Goal: Check status: Check status

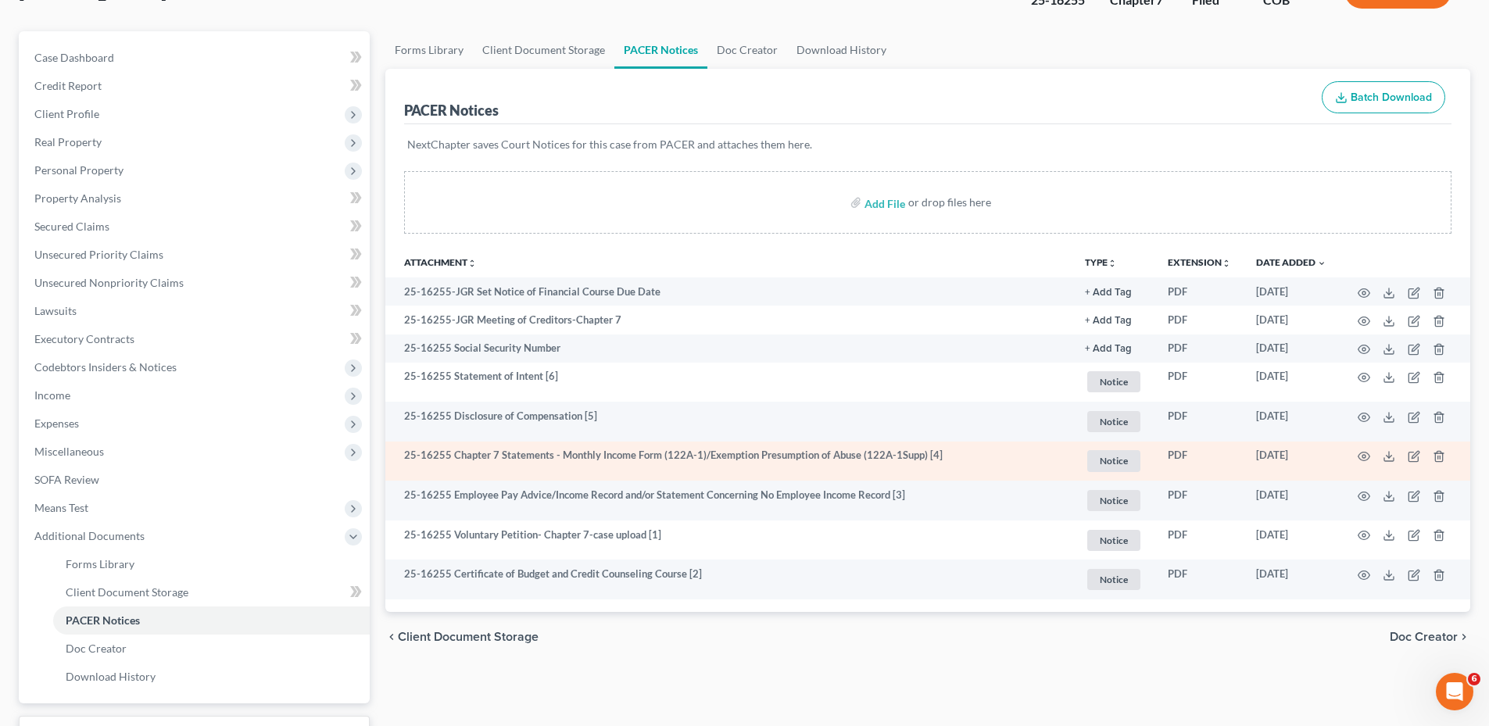
scroll to position [245, 0]
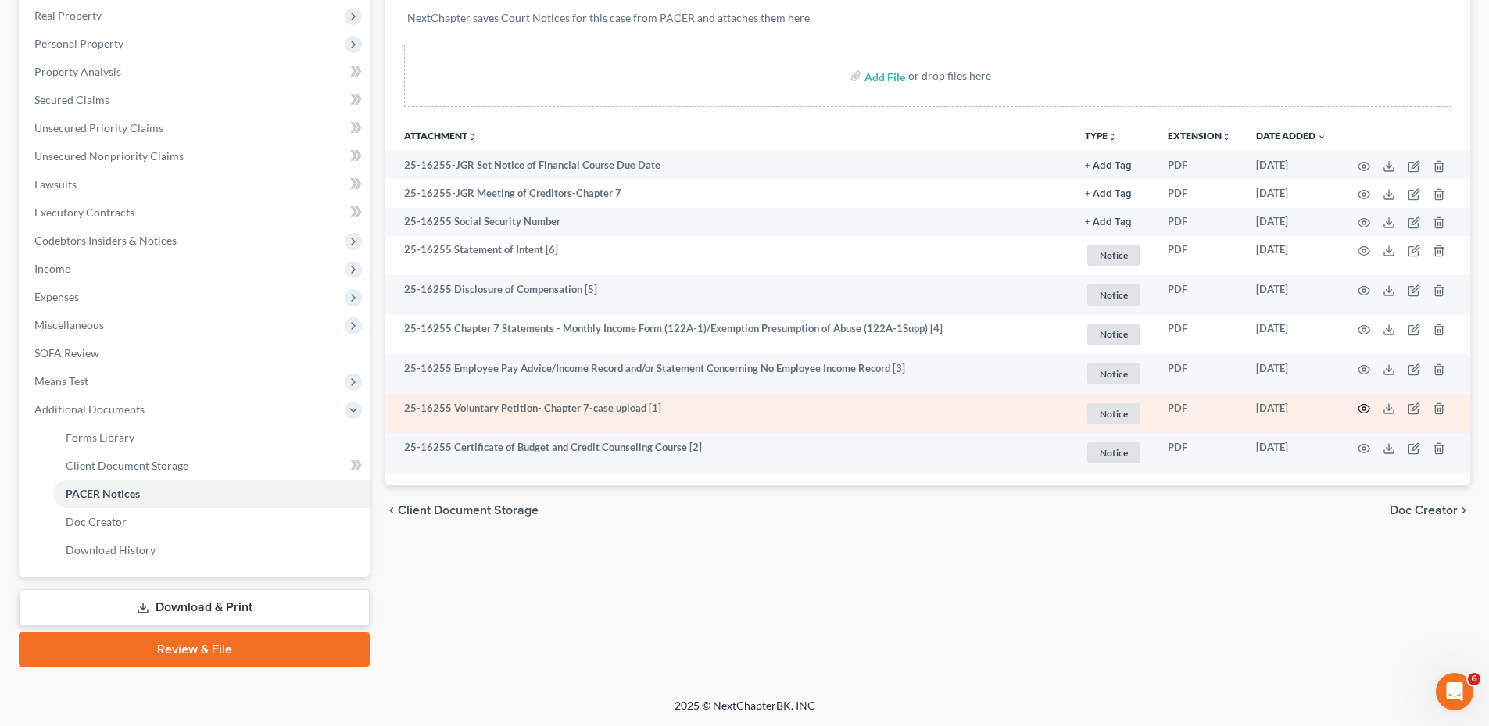
click at [1367, 403] on icon "button" at bounding box center [1364, 409] width 13 height 13
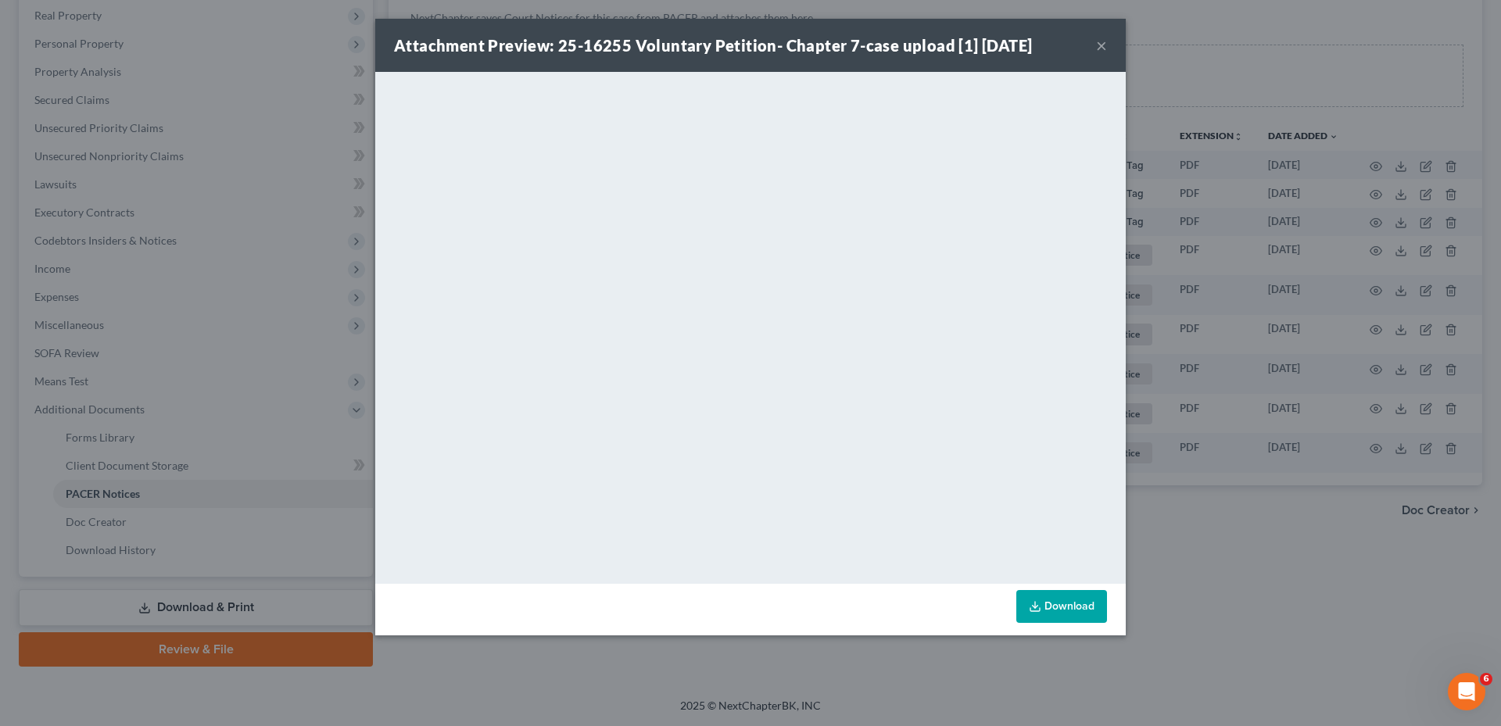
click at [1103, 45] on button "×" at bounding box center [1101, 45] width 11 height 19
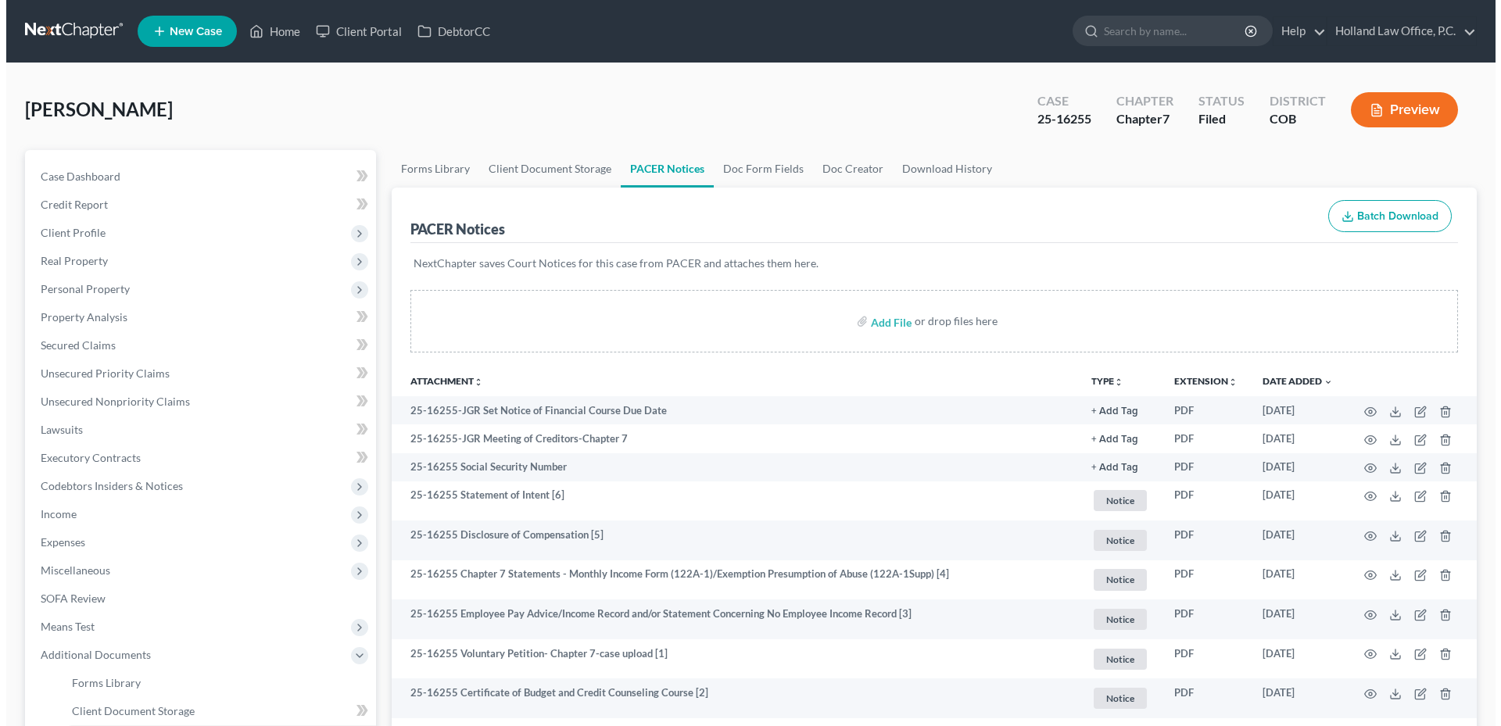
scroll to position [245, 0]
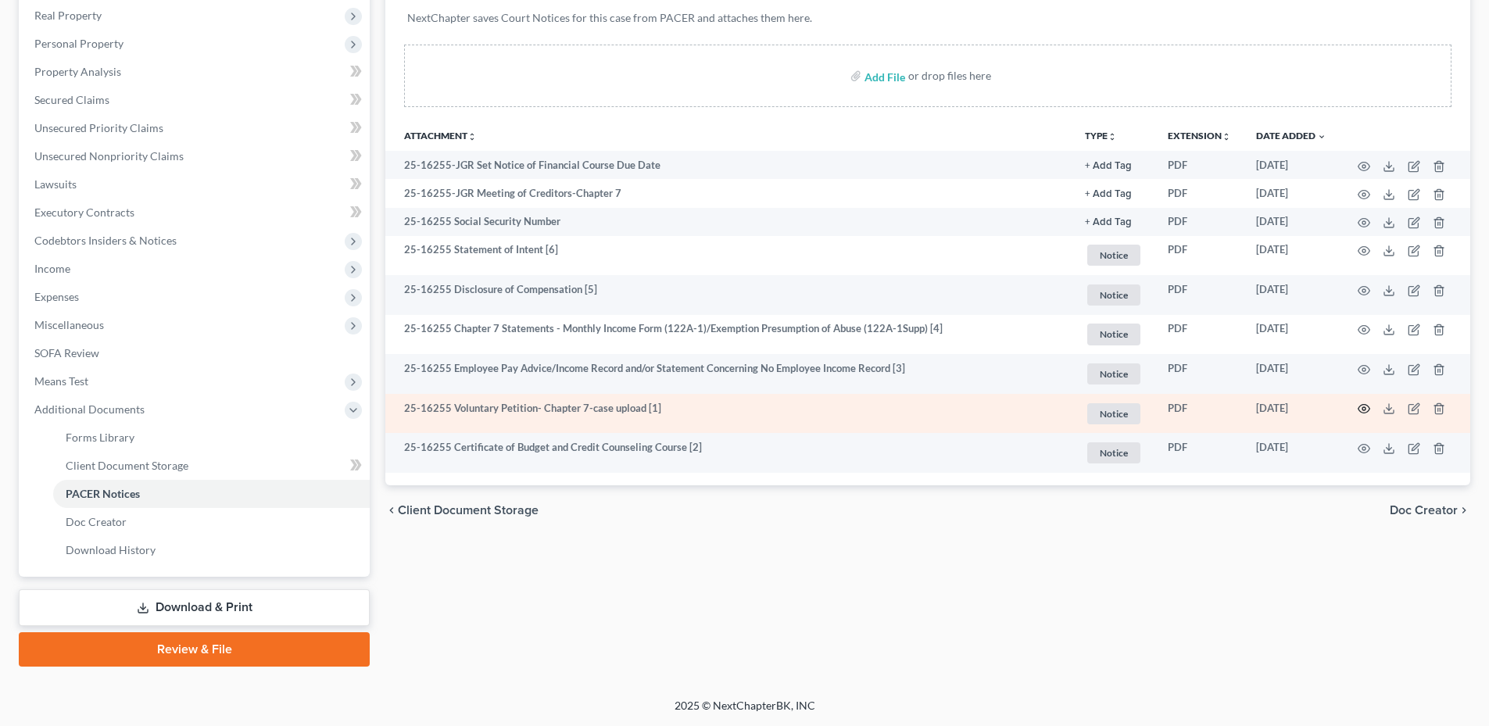
click at [1362, 410] on circle "button" at bounding box center [1363, 408] width 3 height 3
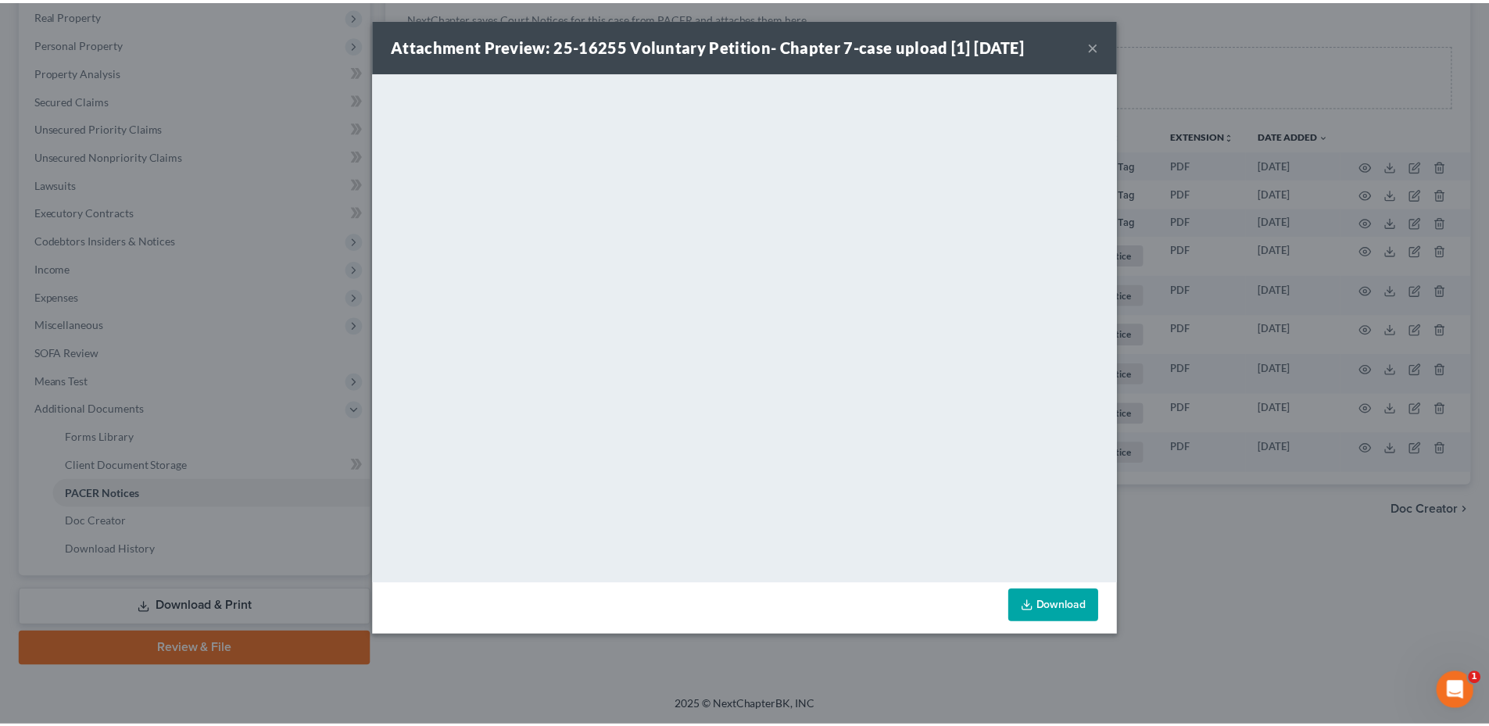
scroll to position [0, 0]
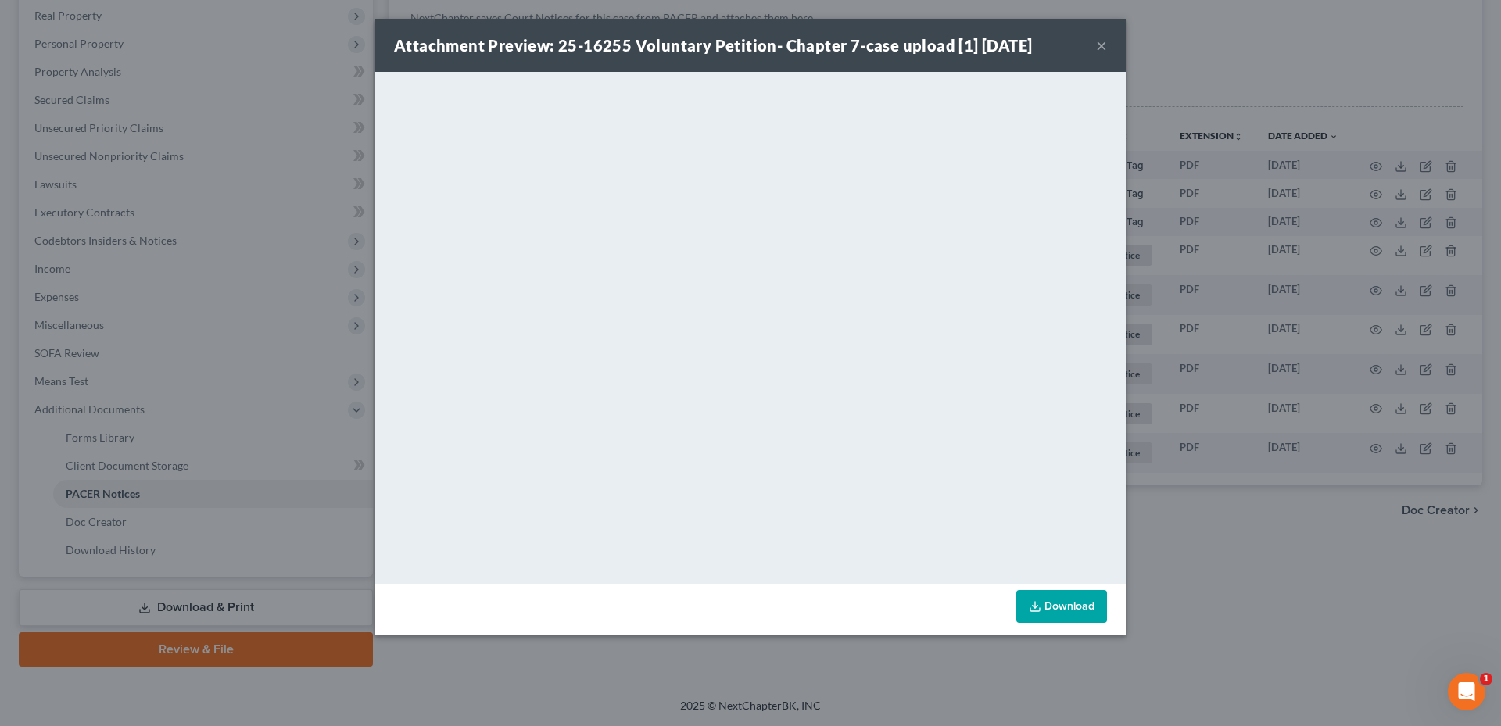
click at [1097, 44] on button "×" at bounding box center [1101, 45] width 11 height 19
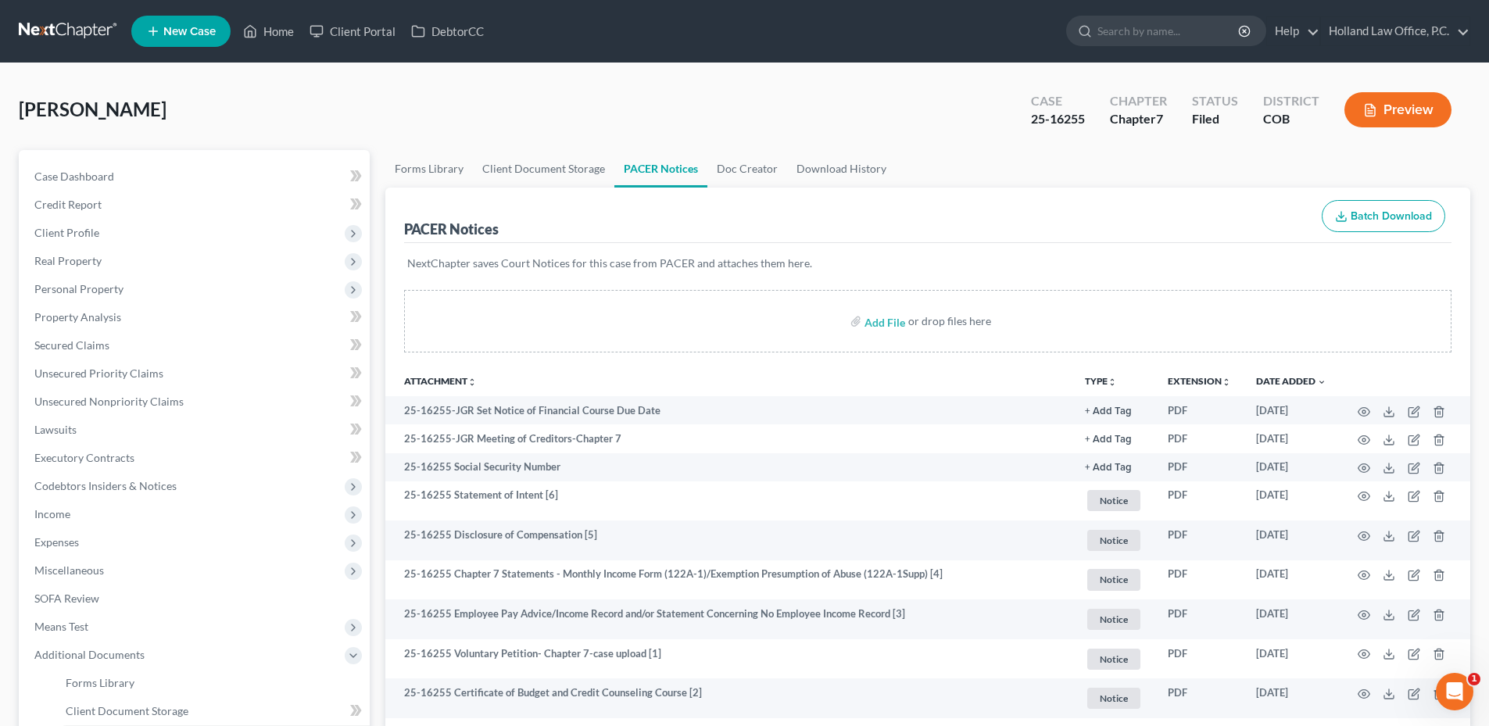
click at [288, 48] on ul "New Case Home Client Portal DebtorCC - No Result - See all results Or Press Ent…" at bounding box center [800, 31] width 1339 height 41
click at [282, 38] on link "Home" at bounding box center [268, 31] width 66 height 28
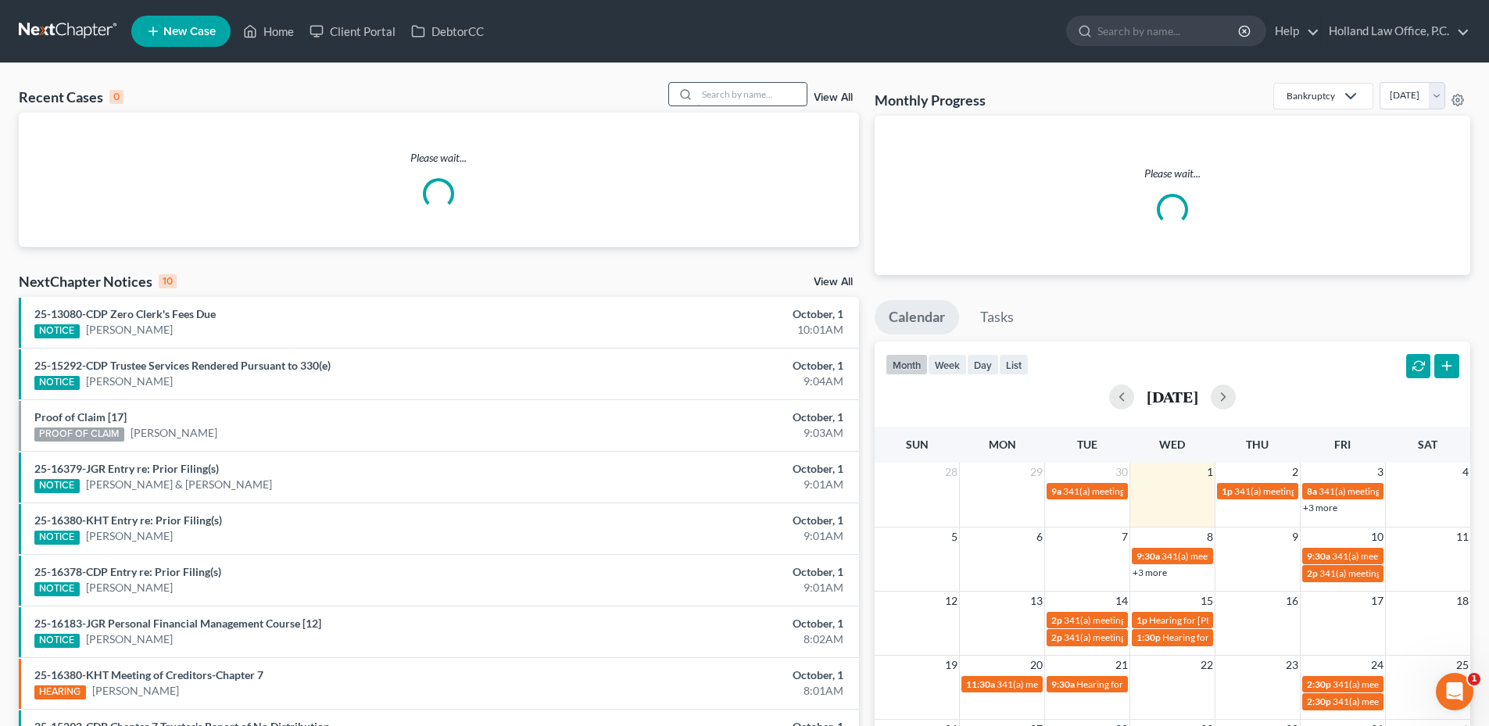
click at [770, 90] on input "search" at bounding box center [751, 94] width 109 height 23
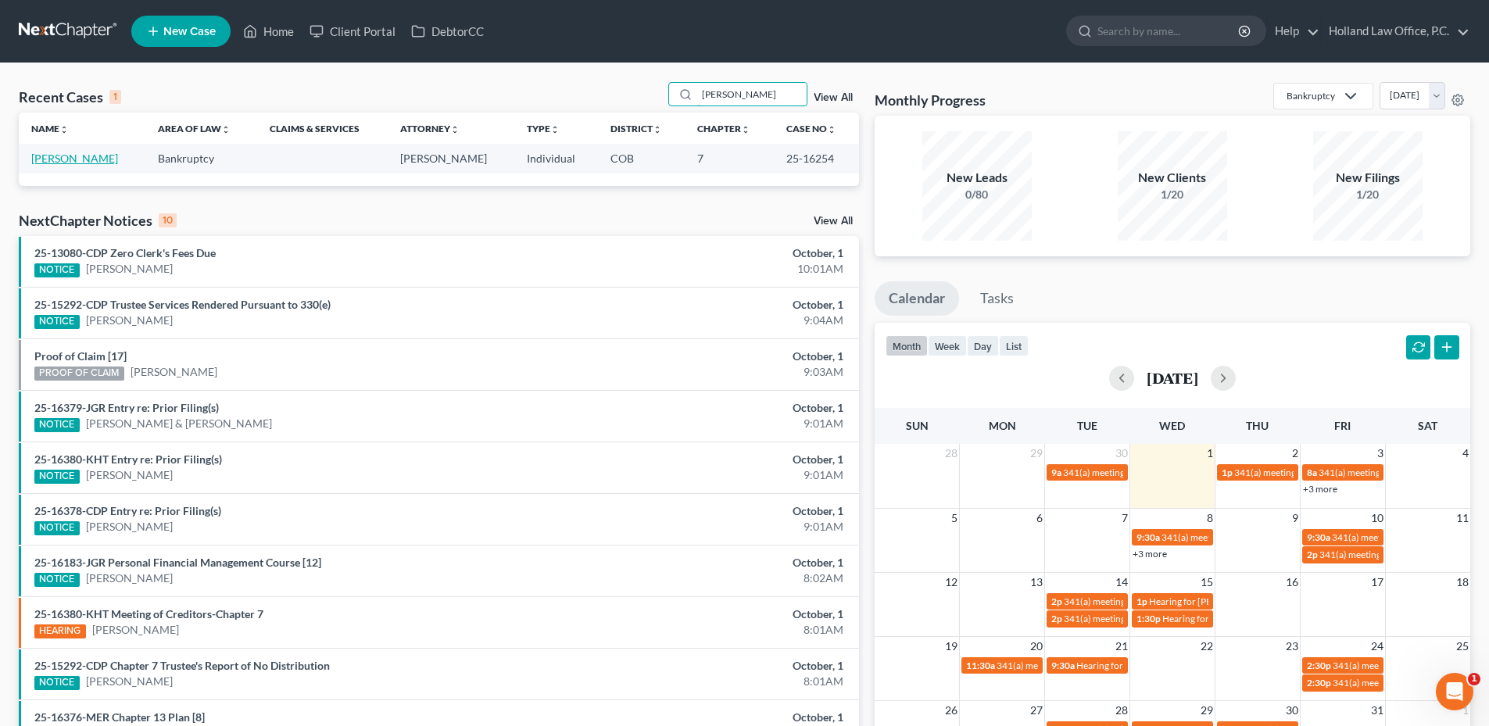
type input "Bergan"
click at [96, 163] on link "Bergan, Steven" at bounding box center [74, 158] width 87 height 13
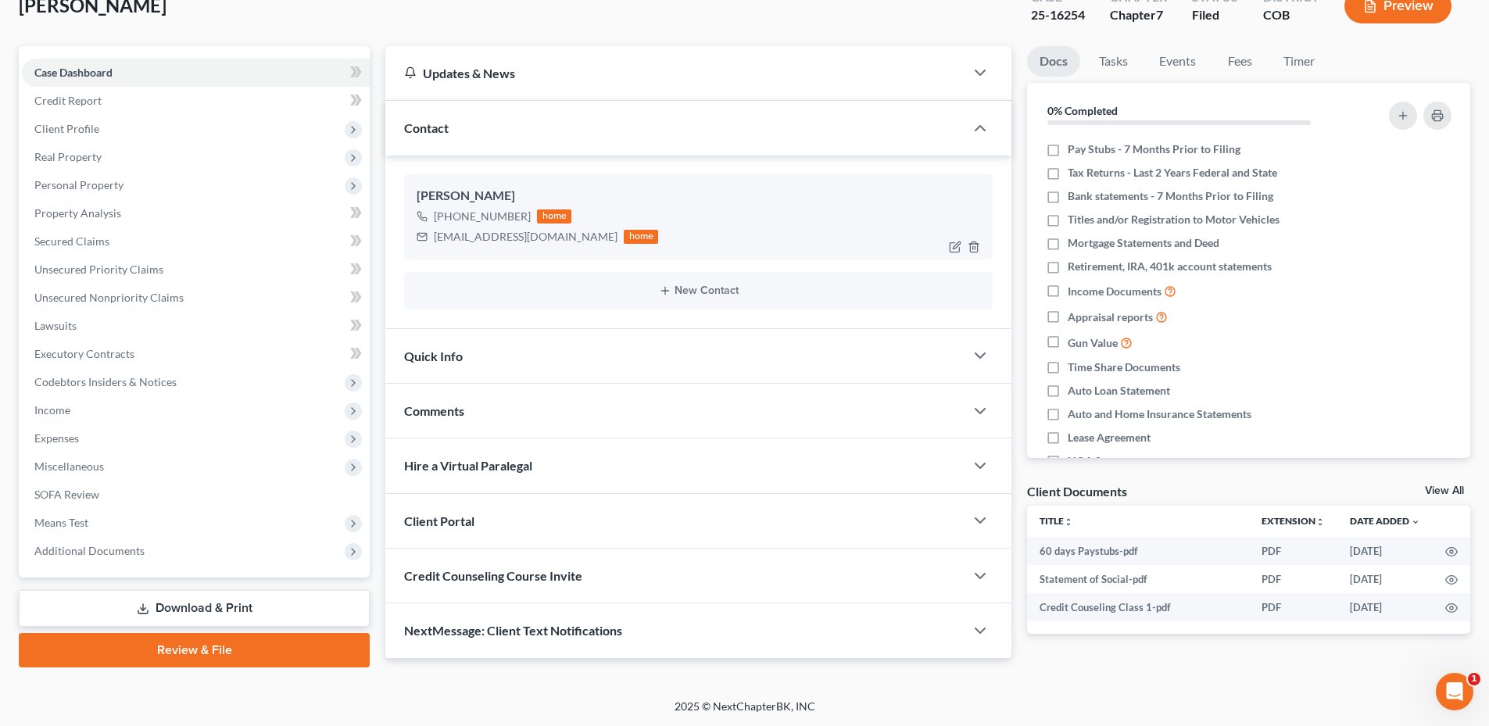
scroll to position [105, 0]
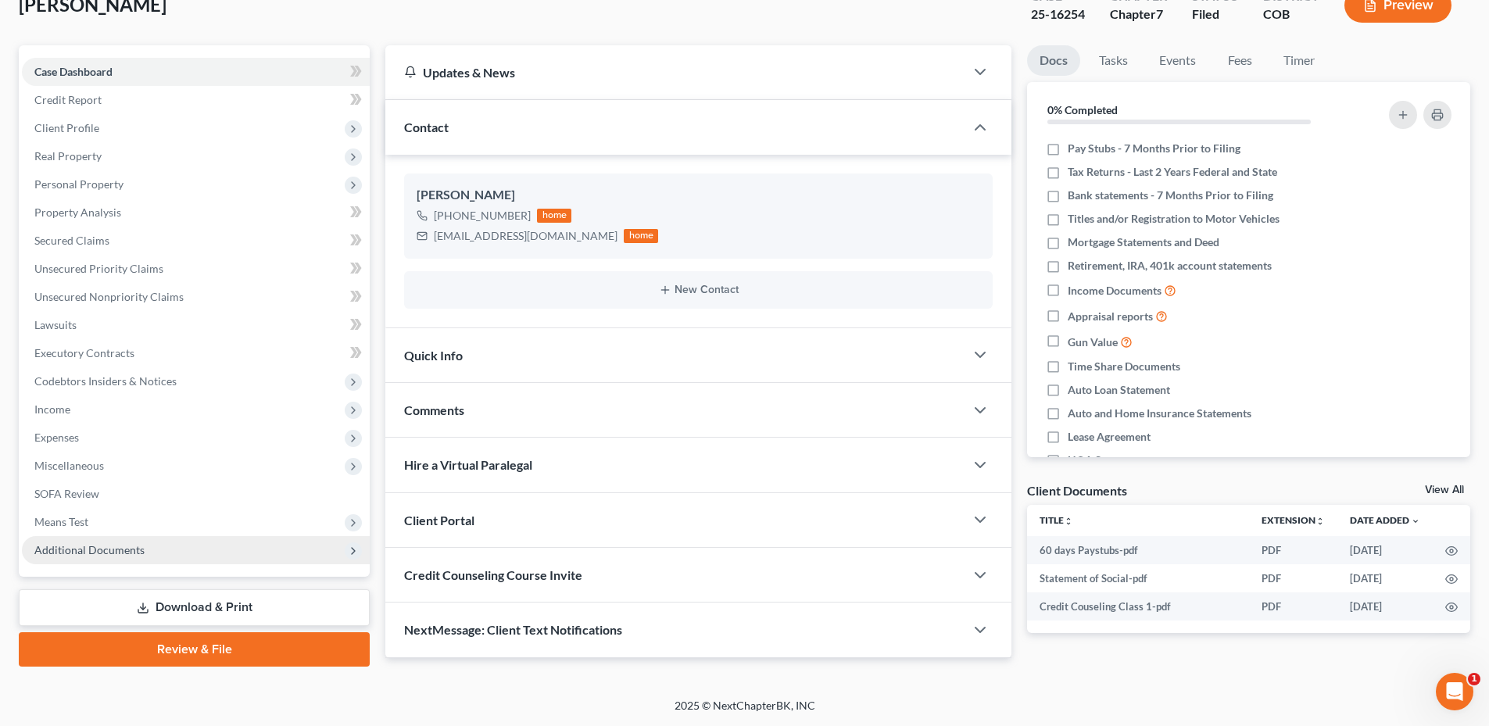
click at [66, 544] on span "Additional Documents" at bounding box center [89, 549] width 110 height 13
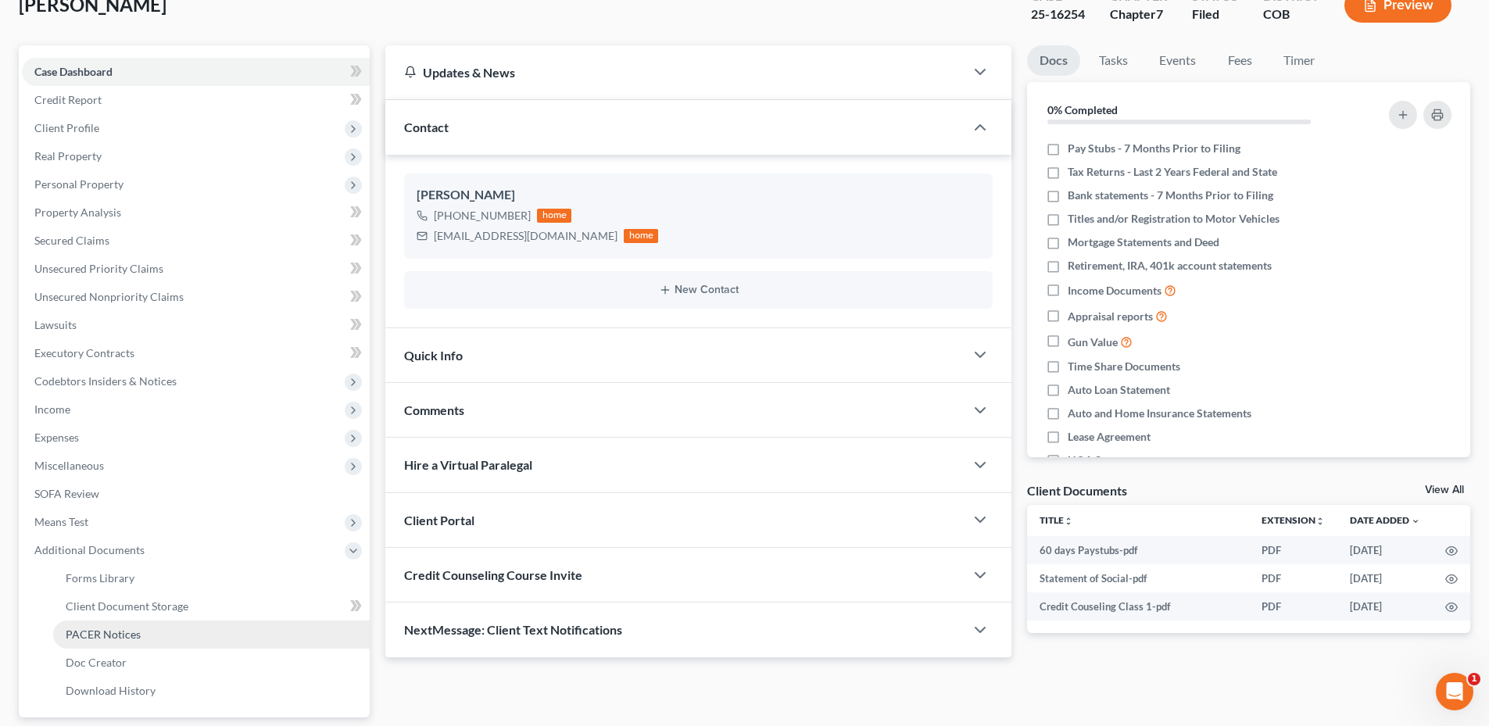
click at [125, 640] on span "PACER Notices" at bounding box center [103, 634] width 75 height 13
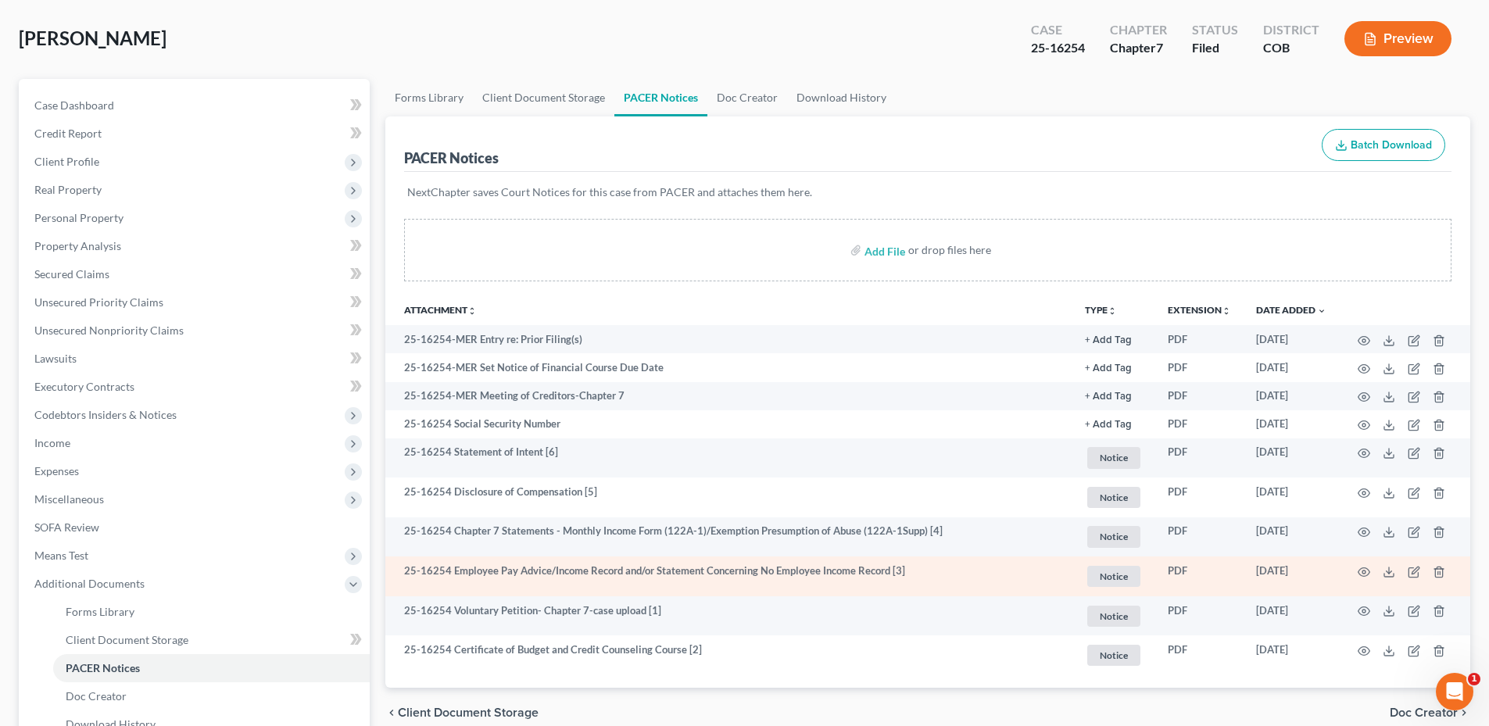
scroll to position [245, 0]
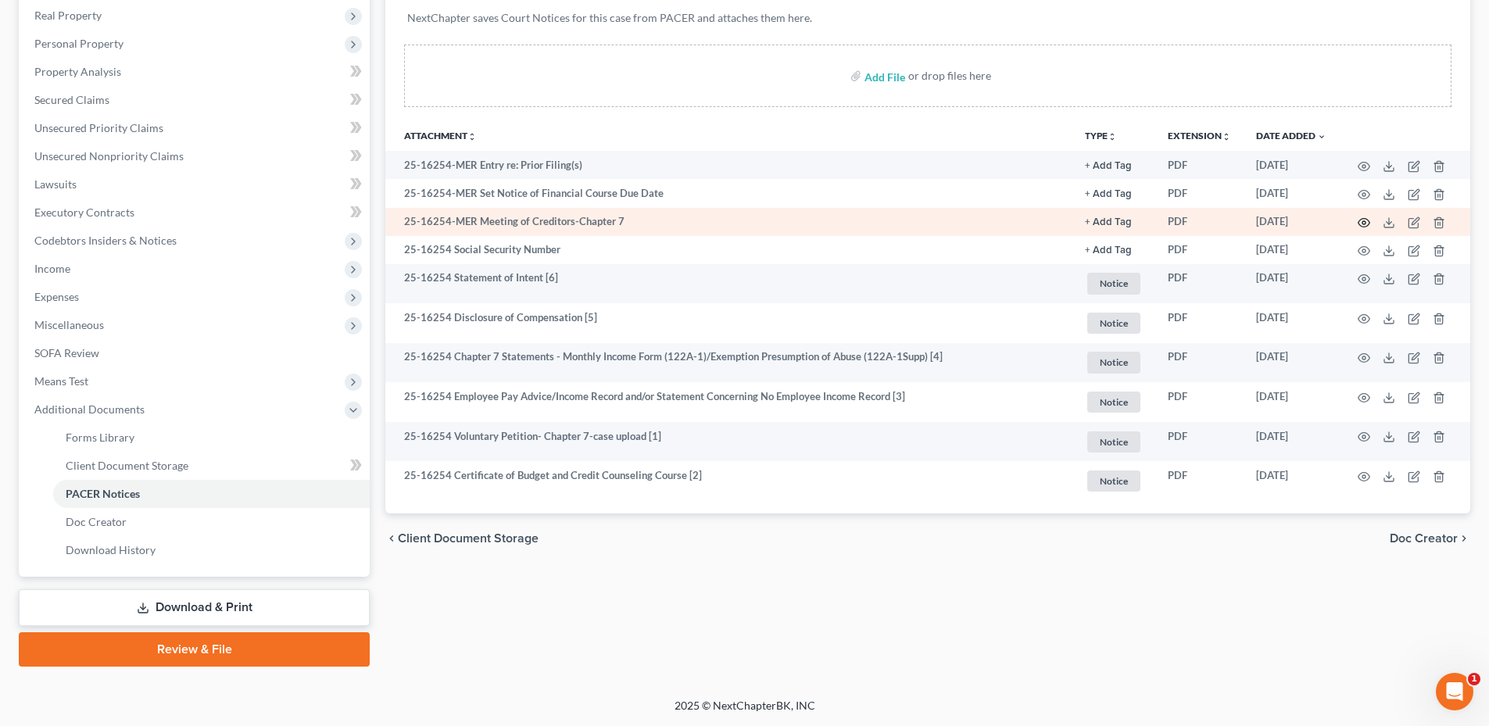
click at [1362, 222] on icon "button" at bounding box center [1364, 223] width 13 height 13
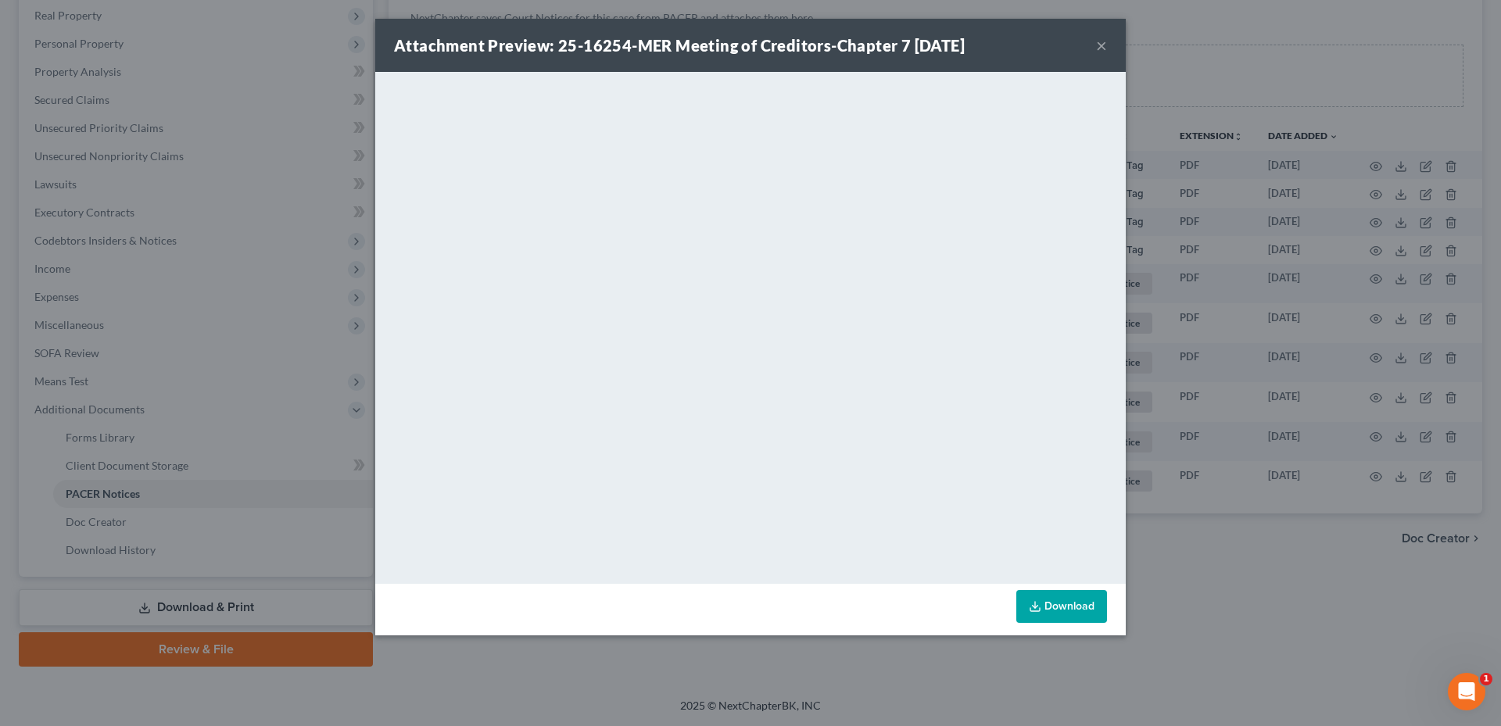
click at [1107, 50] on div "Attachment Preview: 25-16254-MER Meeting of Creditors-Chapter 7 09/27/2025 ×" at bounding box center [750, 45] width 750 height 53
click at [1107, 38] on div "Attachment Preview: 25-16254-MER Meeting of Creditors-Chapter 7 09/27/2025 ×" at bounding box center [750, 45] width 750 height 53
click at [1096, 43] on button "×" at bounding box center [1101, 45] width 11 height 19
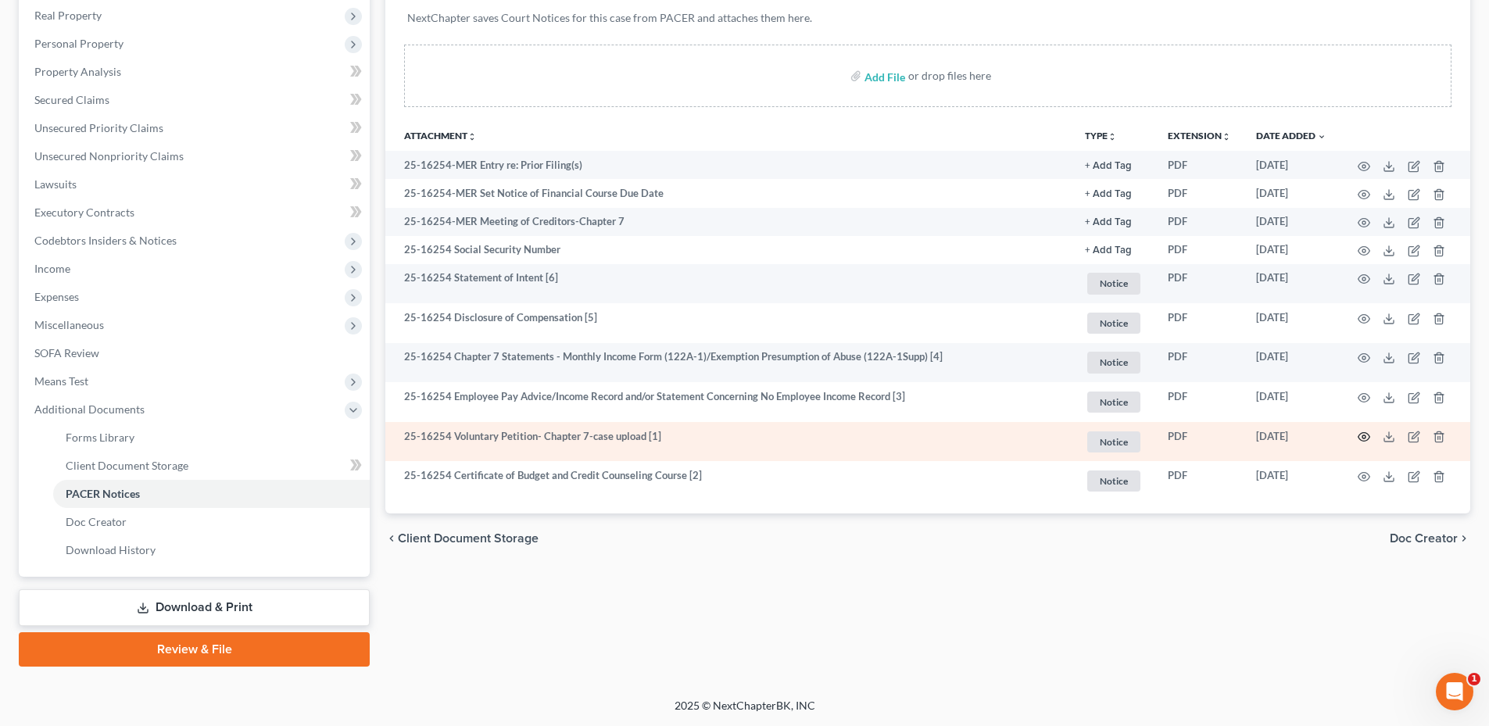
click at [1362, 435] on icon "button" at bounding box center [1364, 437] width 13 height 13
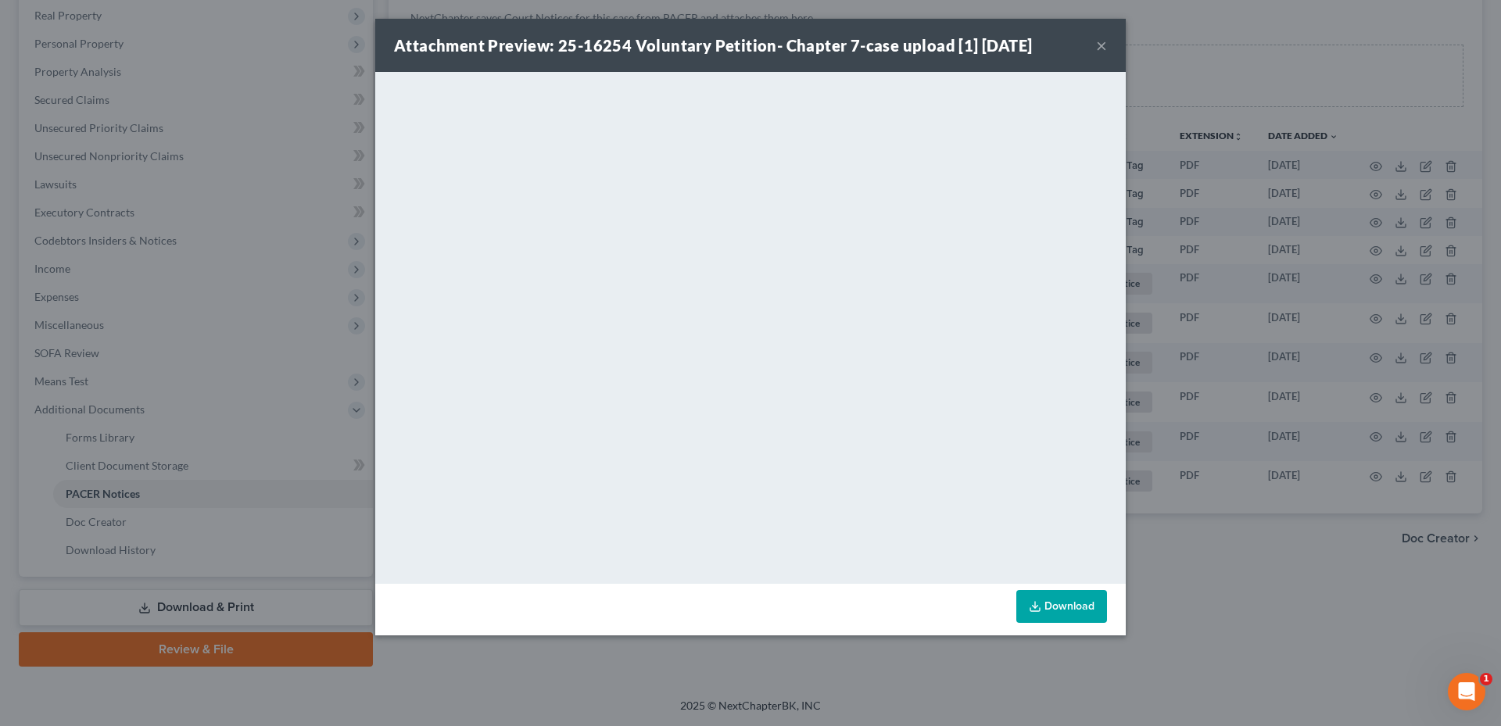
drag, startPoint x: 1013, startPoint y: 25, endPoint x: 1038, endPoint y: 28, distance: 25.2
click at [1013, 25] on div "Attachment Preview: 25-16254 Voluntary Petition- Chapter 7-case upload [1] 09/2…" at bounding box center [750, 45] width 750 height 53
click at [1101, 48] on button "×" at bounding box center [1101, 45] width 11 height 19
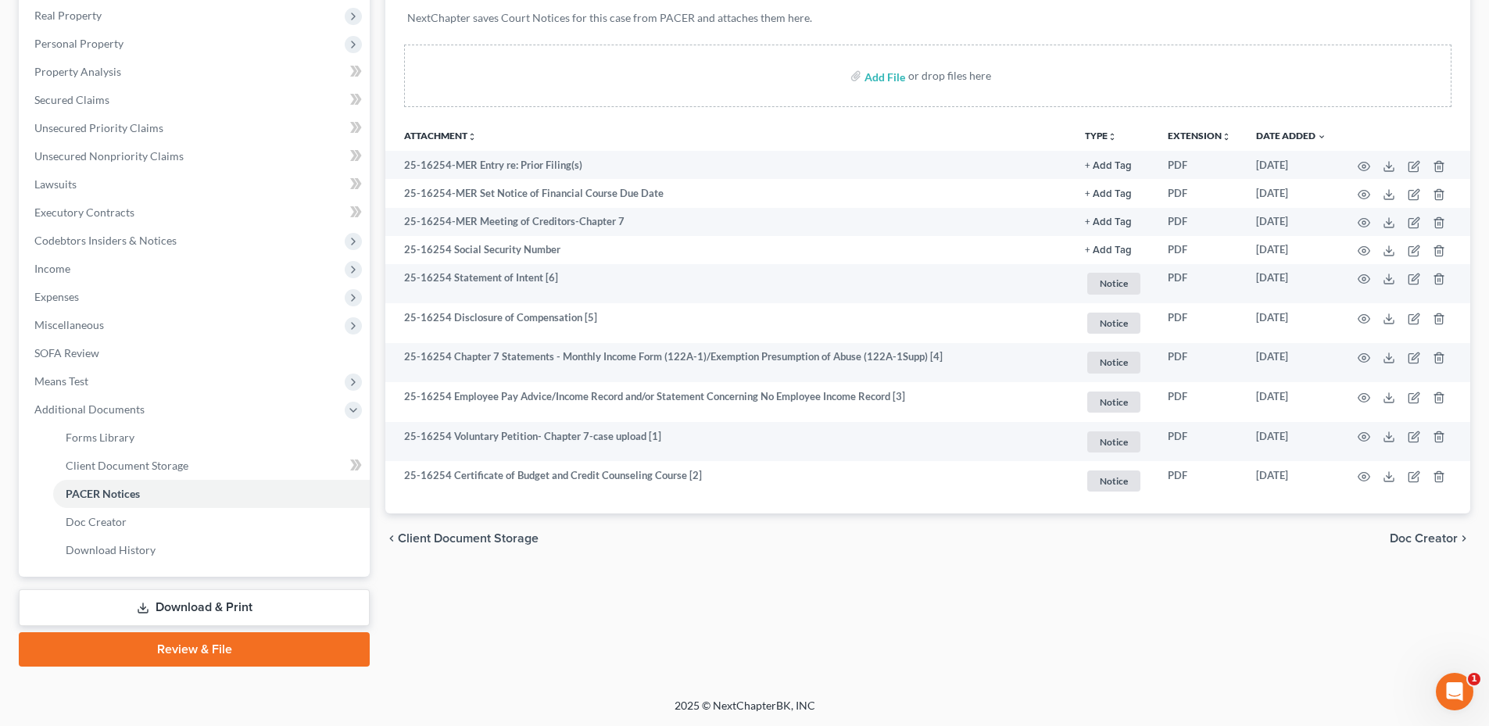
scroll to position [0, 0]
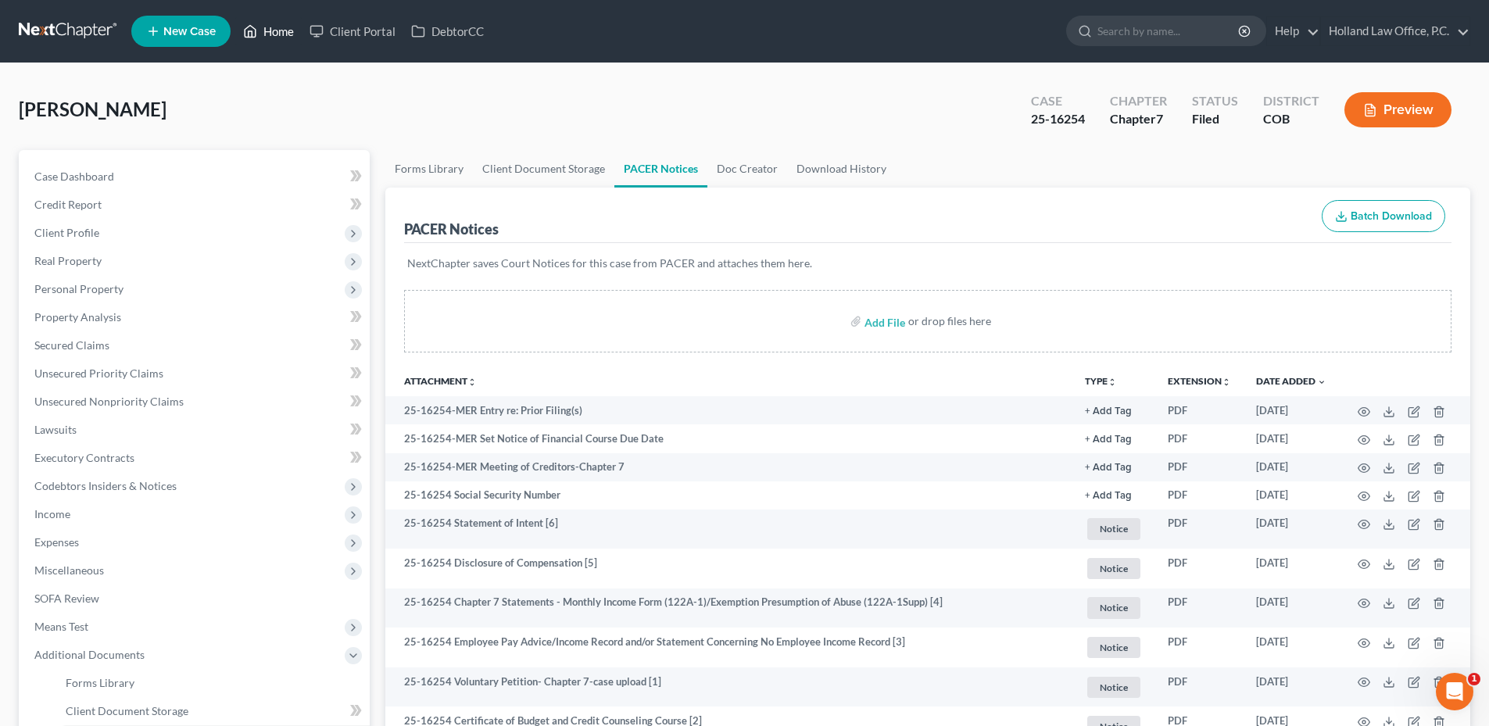
click at [271, 28] on link "Home" at bounding box center [268, 31] width 66 height 28
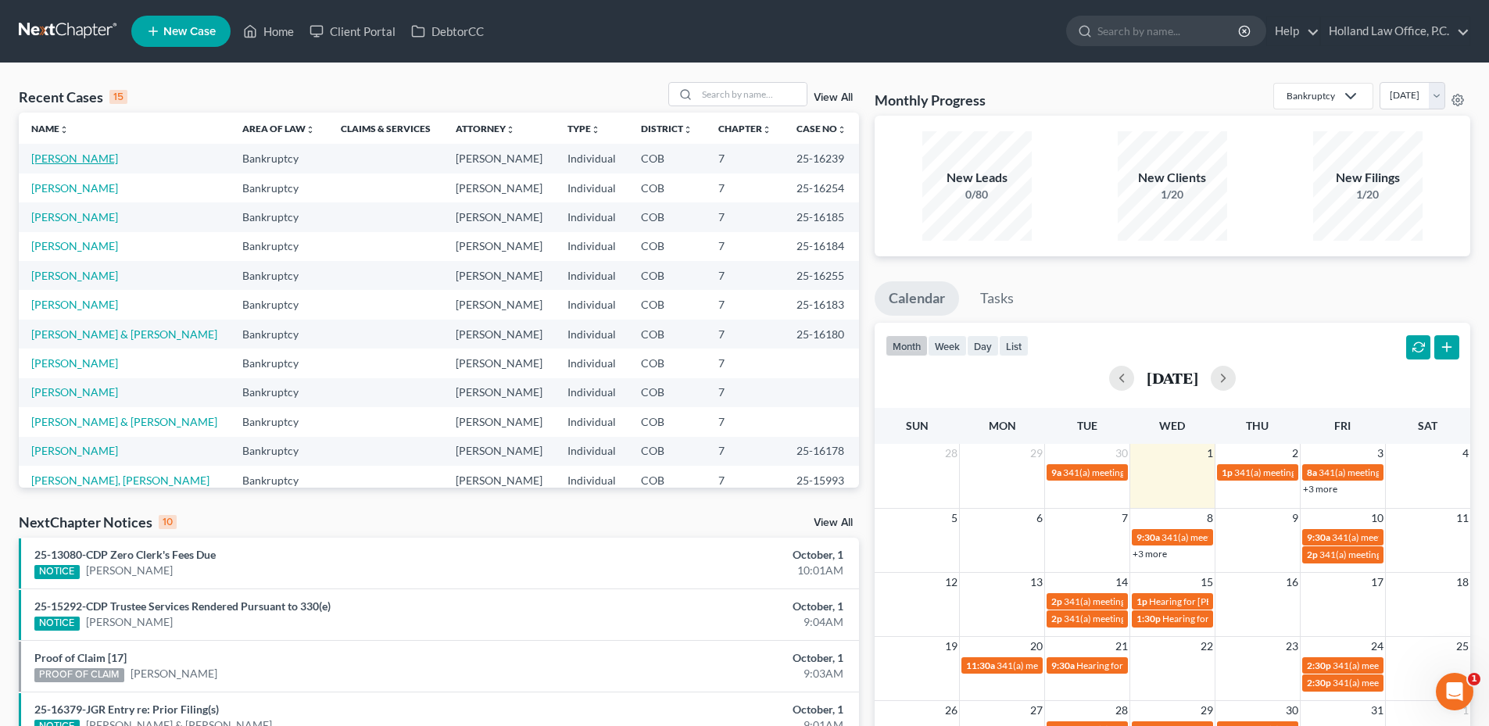
click at [79, 158] on link "Grossman, Christina" at bounding box center [74, 158] width 87 height 13
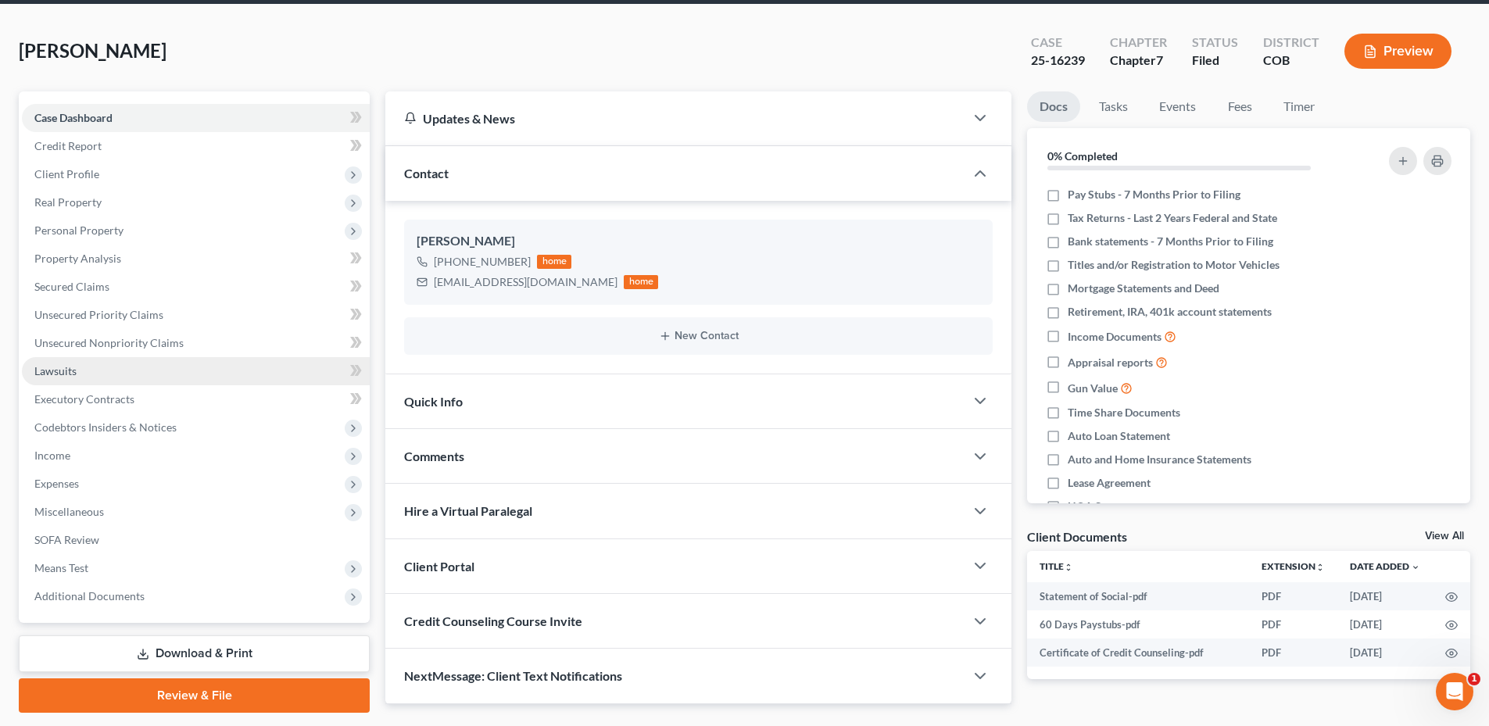
scroll to position [105, 0]
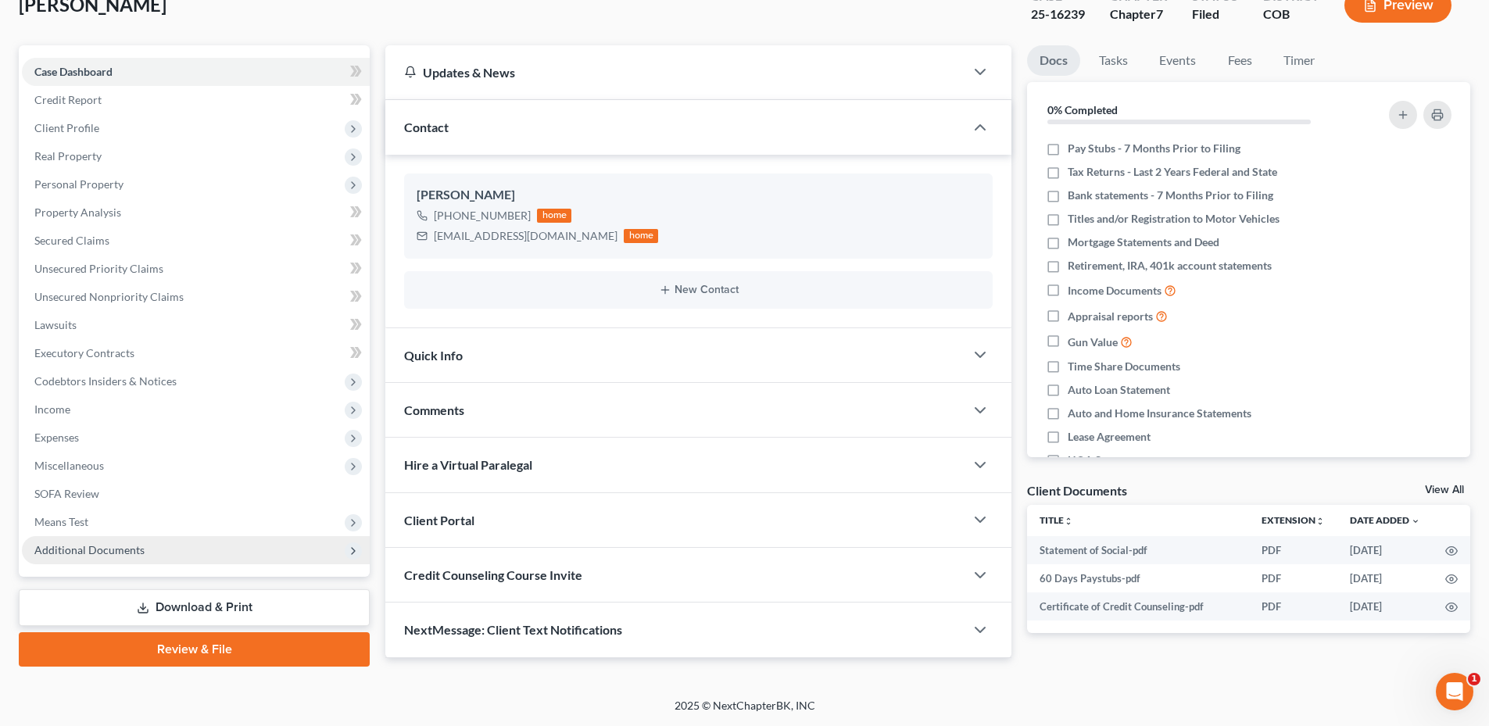
click at [108, 553] on span "Additional Documents" at bounding box center [89, 549] width 110 height 13
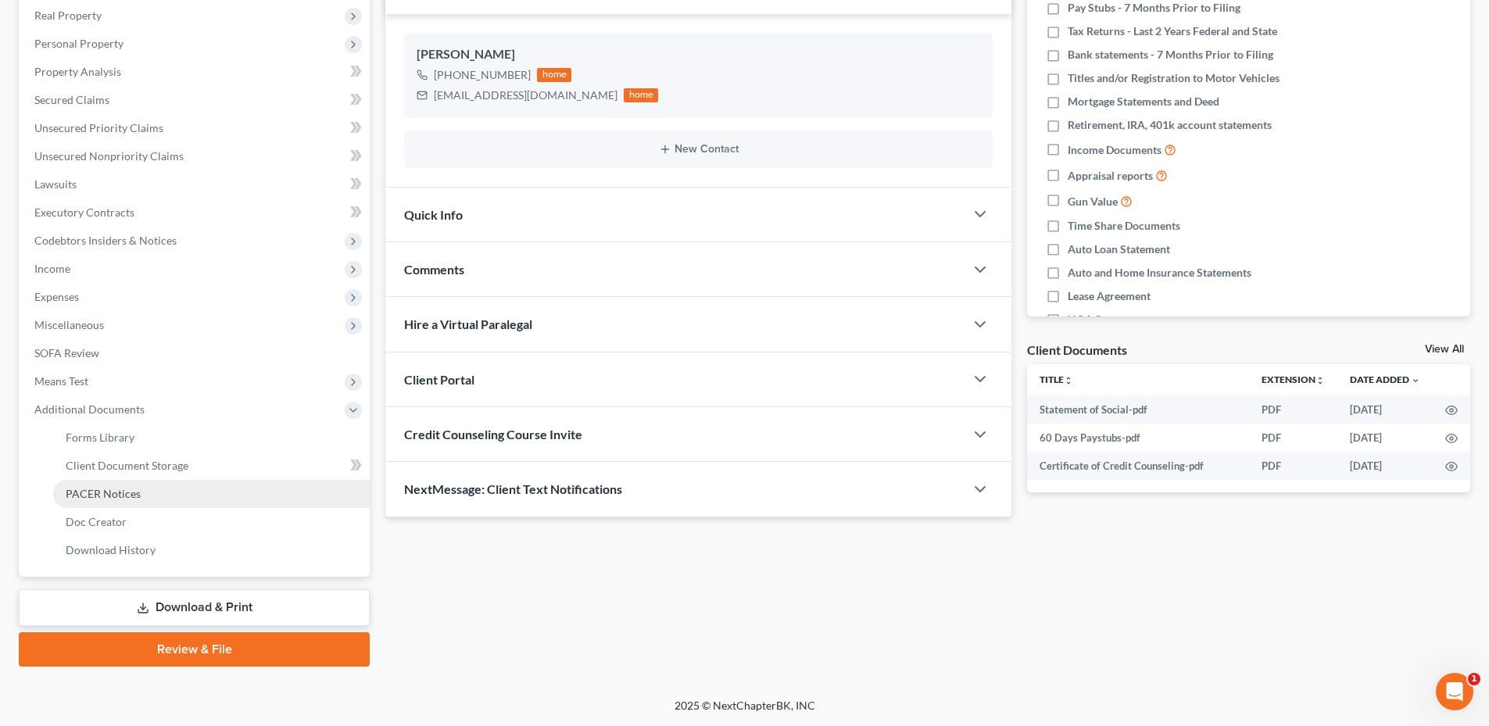
click at [94, 488] on span "PACER Notices" at bounding box center [103, 493] width 75 height 13
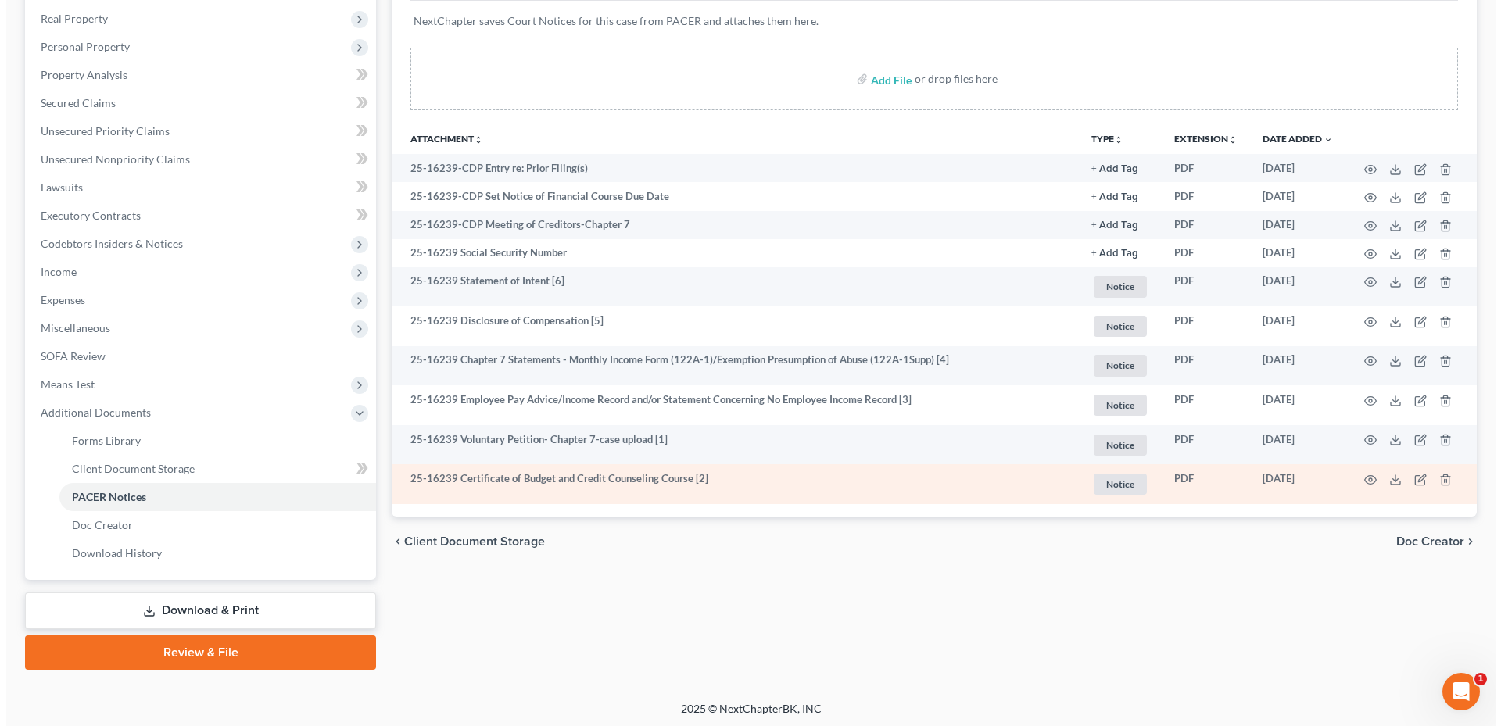
scroll to position [245, 0]
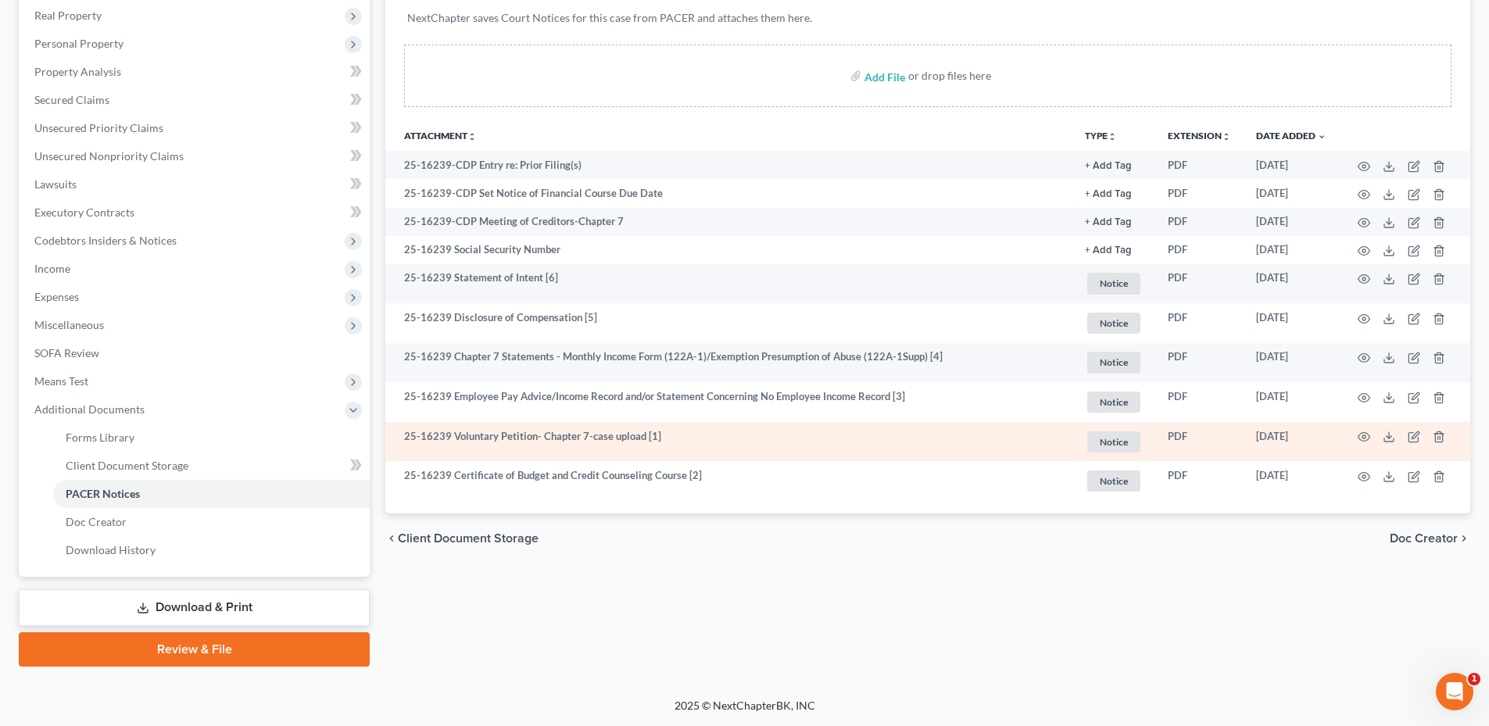
click at [1359, 444] on td at bounding box center [1404, 442] width 131 height 40
click at [1363, 439] on icon "button" at bounding box center [1364, 437] width 13 height 13
